Goal: Find contact information: Find contact information

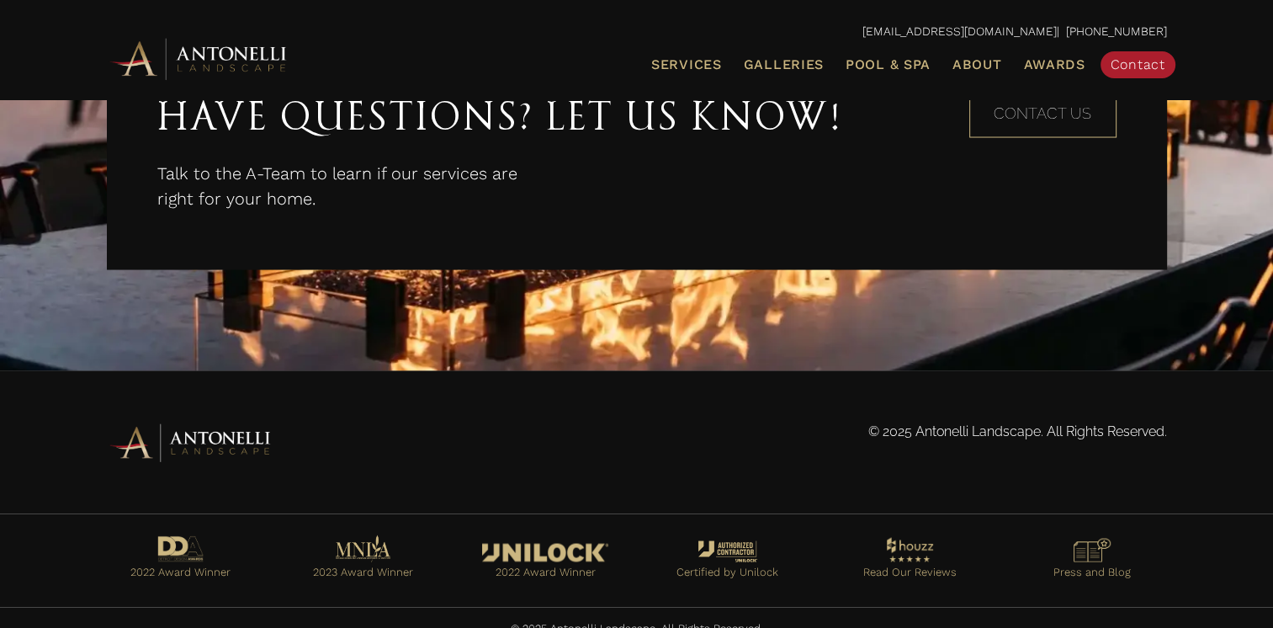
scroll to position [3188, 0]
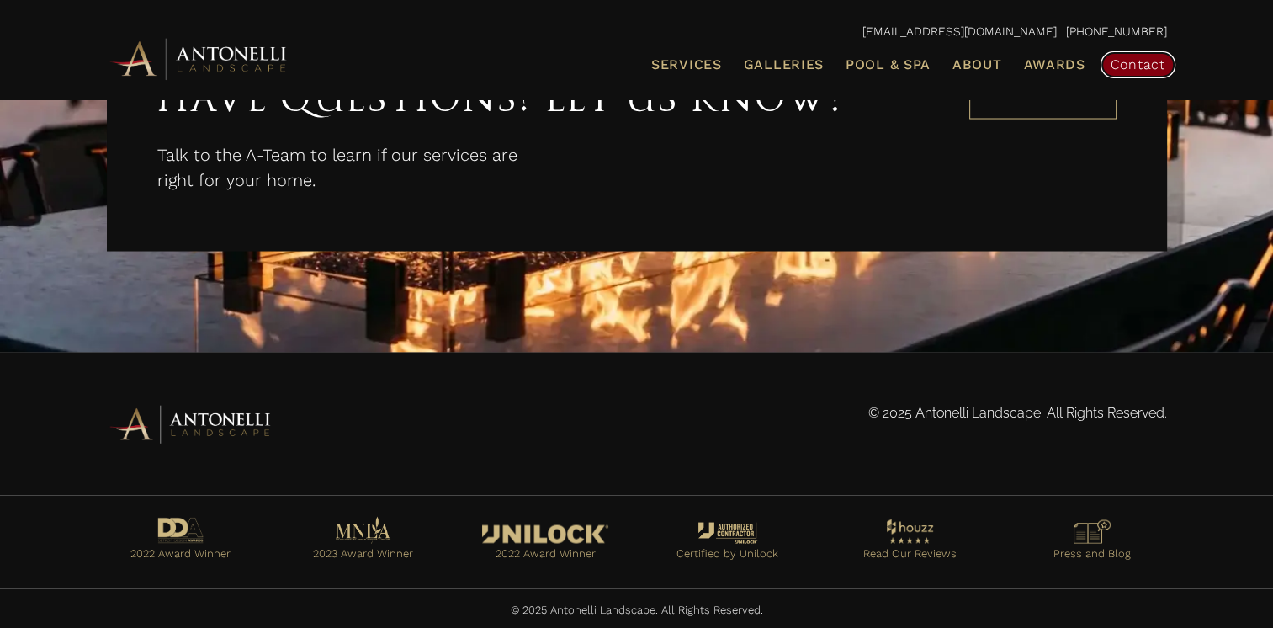
click at [1141, 66] on span "Contact" at bounding box center [1138, 64] width 55 height 16
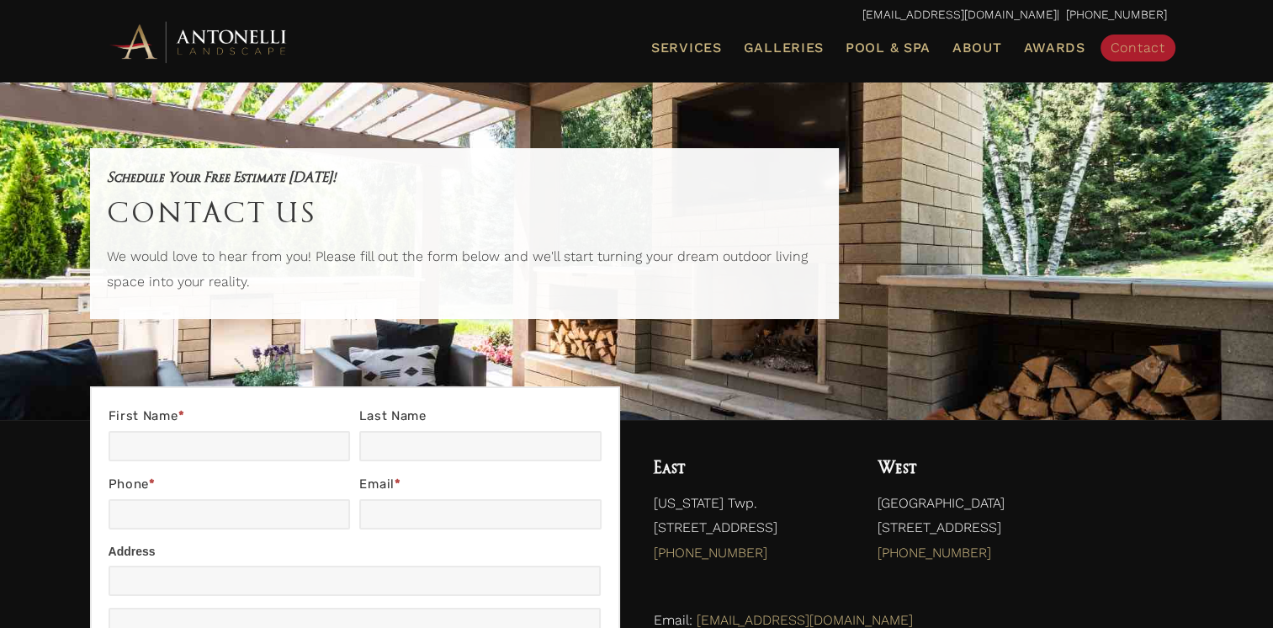
click at [178, 31] on img at bounding box center [199, 42] width 185 height 46
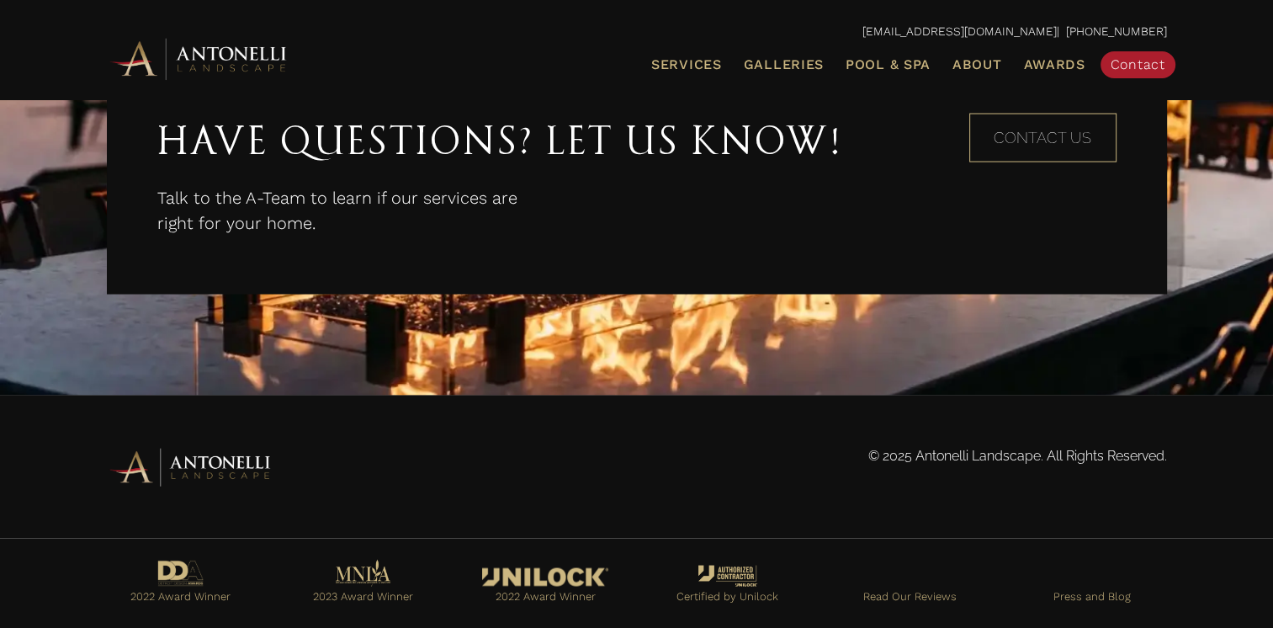
scroll to position [3188, 0]
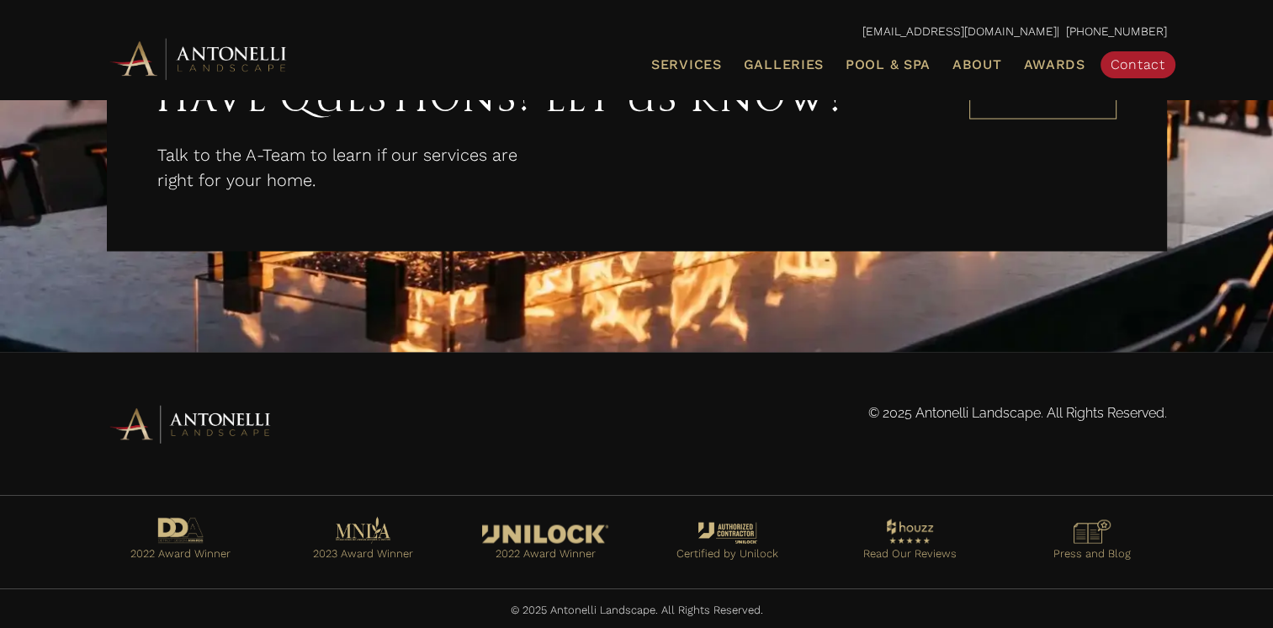
drag, startPoint x: 655, startPoint y: 608, endPoint x: 553, endPoint y: 619, distance: 102.5
click at [553, 619] on div "© 2025 Antonelli Landscape. All Rights Reserved." at bounding box center [637, 614] width 1060 height 29
copy p "Antonelli Landscape"
